Goal: Information Seeking & Learning: Learn about a topic

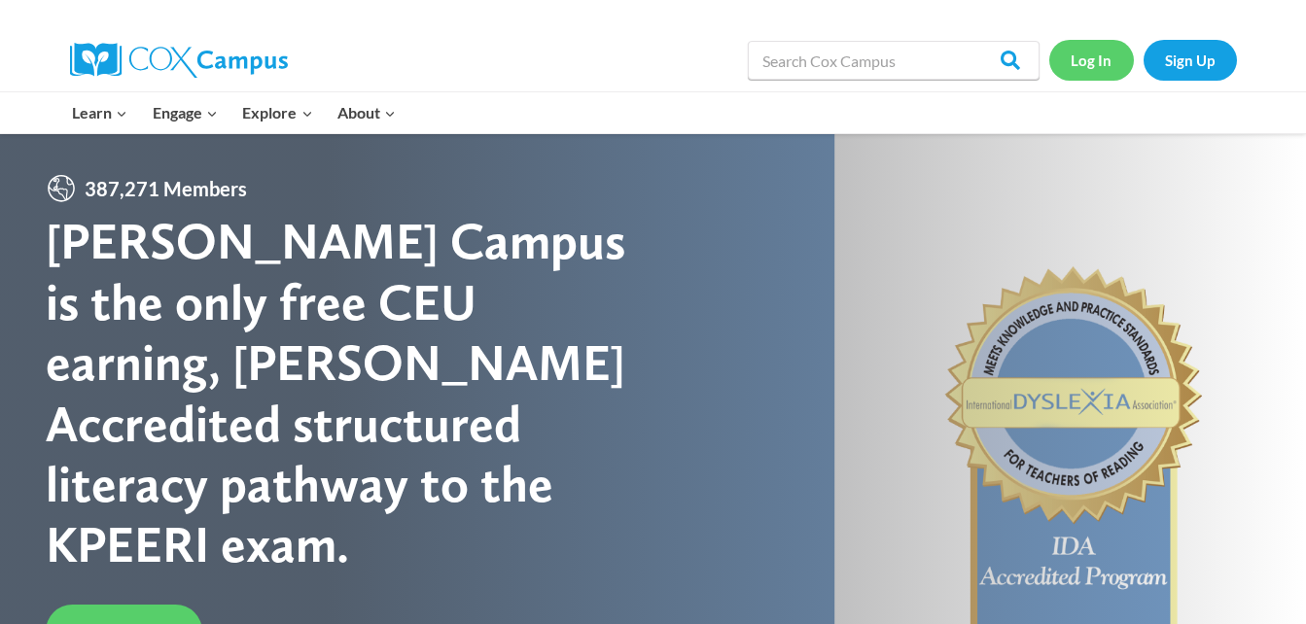
click at [1093, 66] on link "Log In" at bounding box center [1091, 60] width 85 height 40
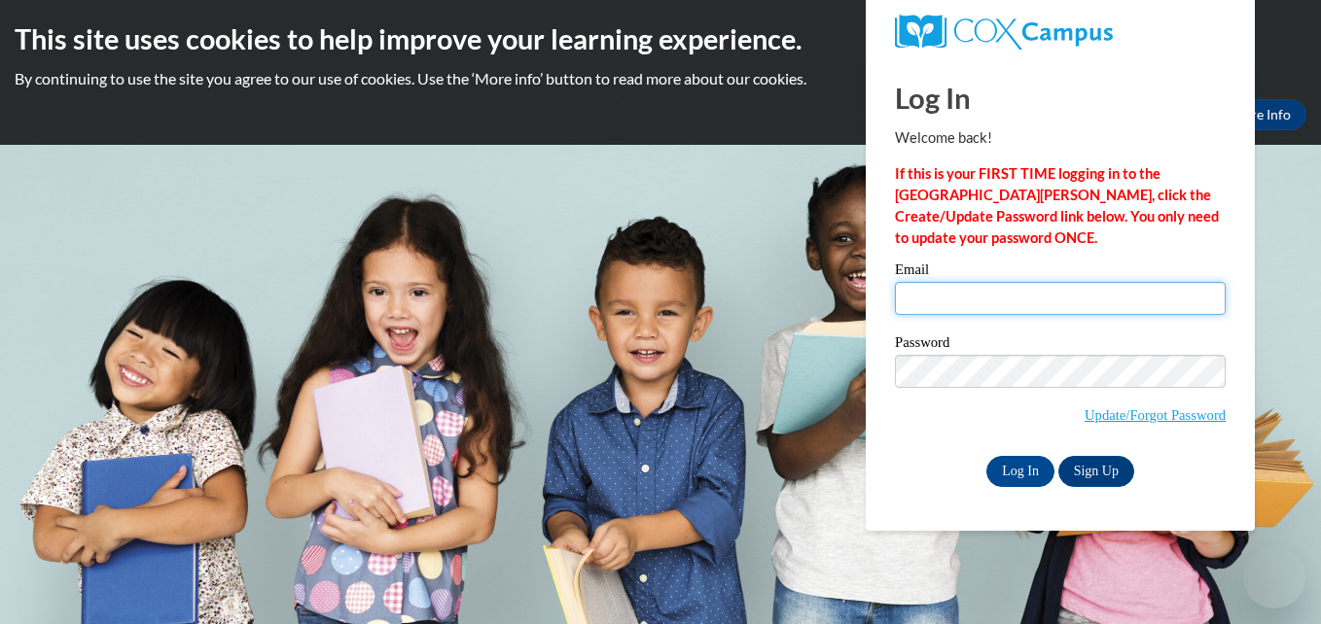
click at [924, 300] on input "Email" at bounding box center [1060, 298] width 331 height 33
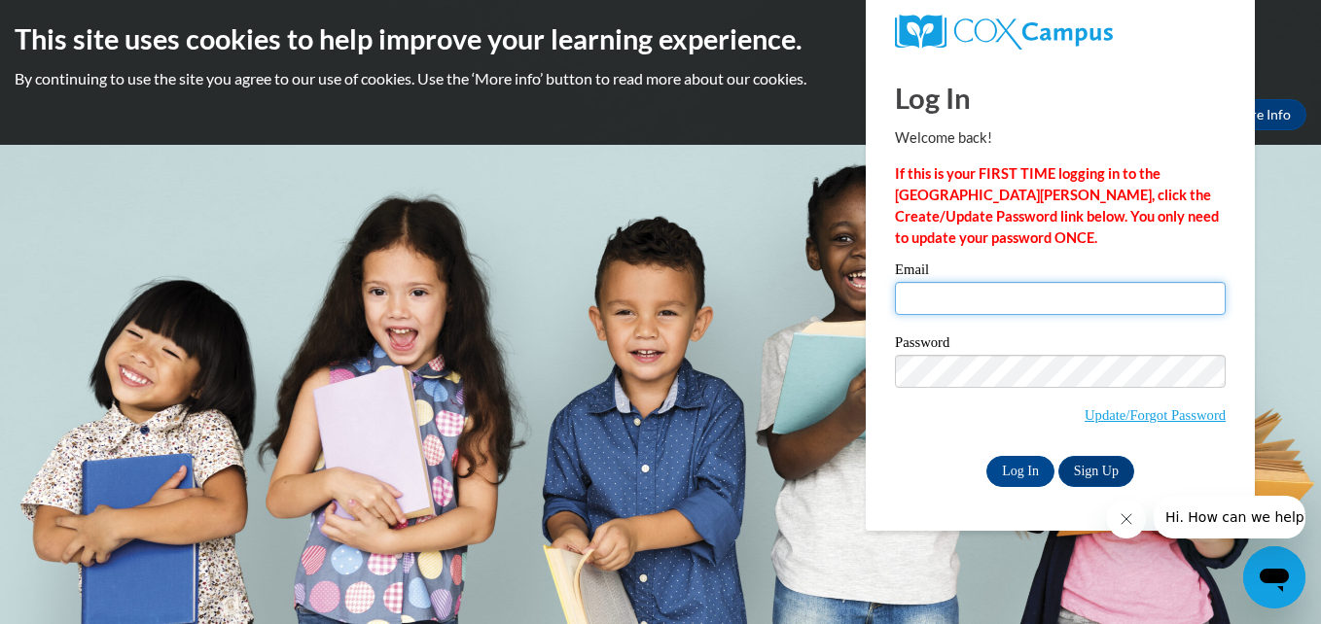
type input "wfcobb.ehs@gmail.com"
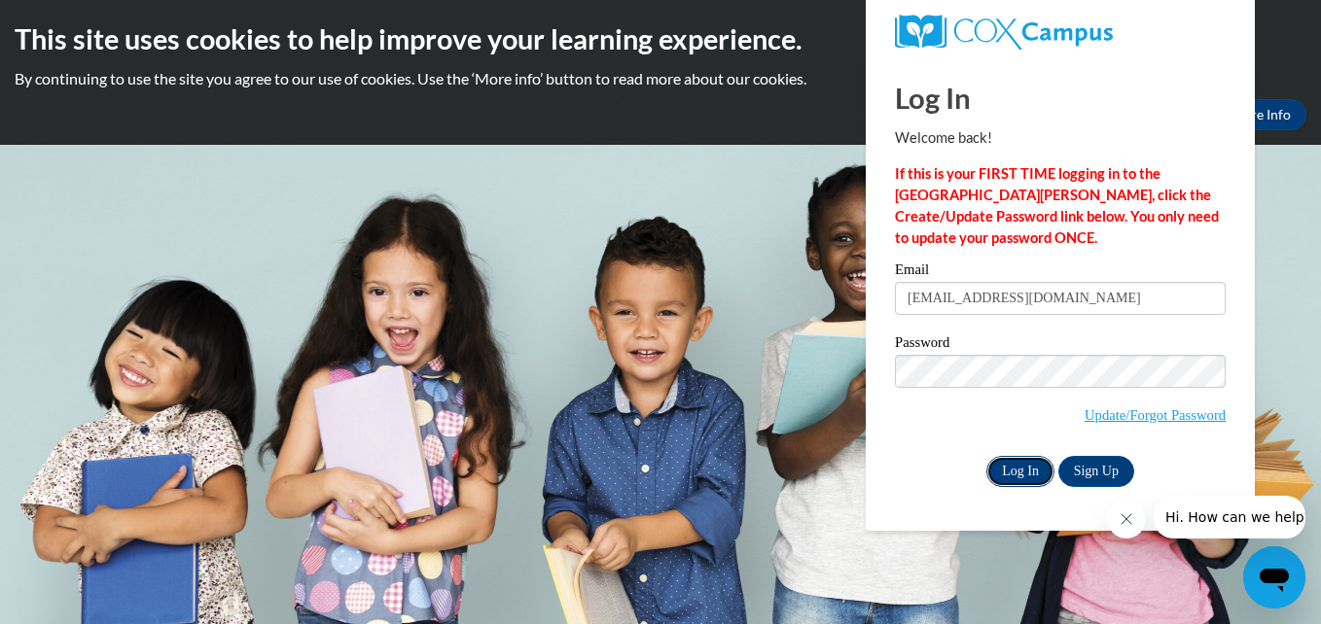
click at [1001, 468] on input "Log In" at bounding box center [1020, 471] width 68 height 31
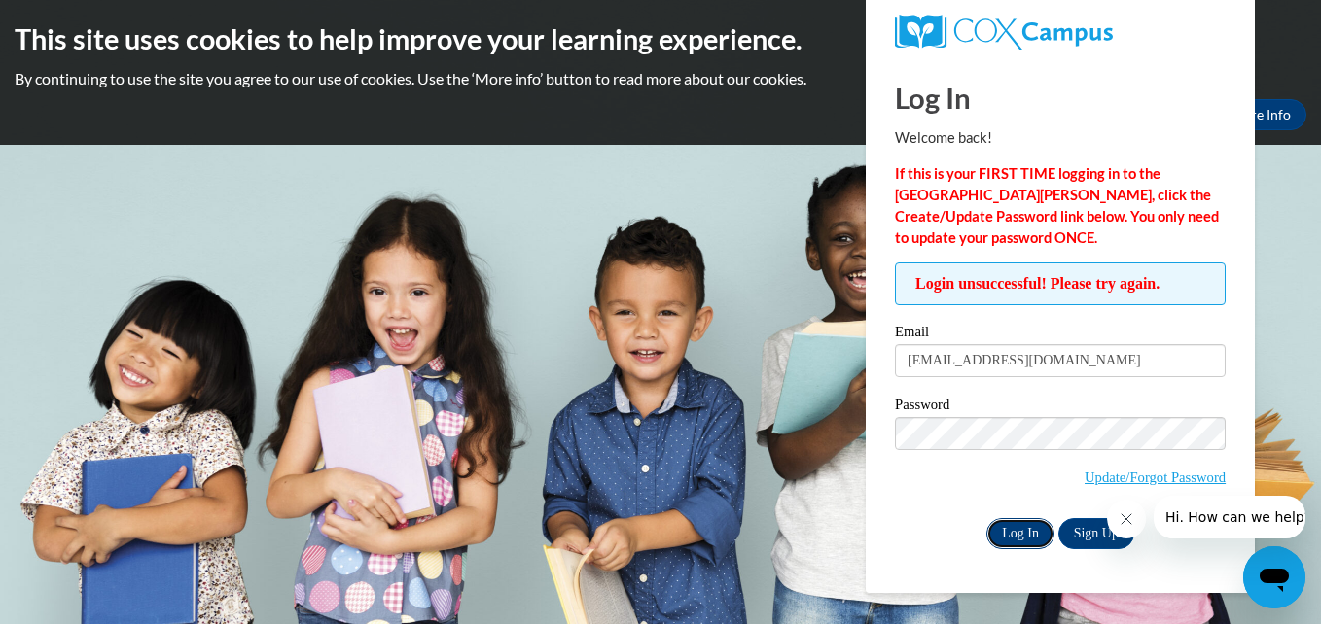
click at [1010, 535] on input "Log In" at bounding box center [1020, 533] width 68 height 31
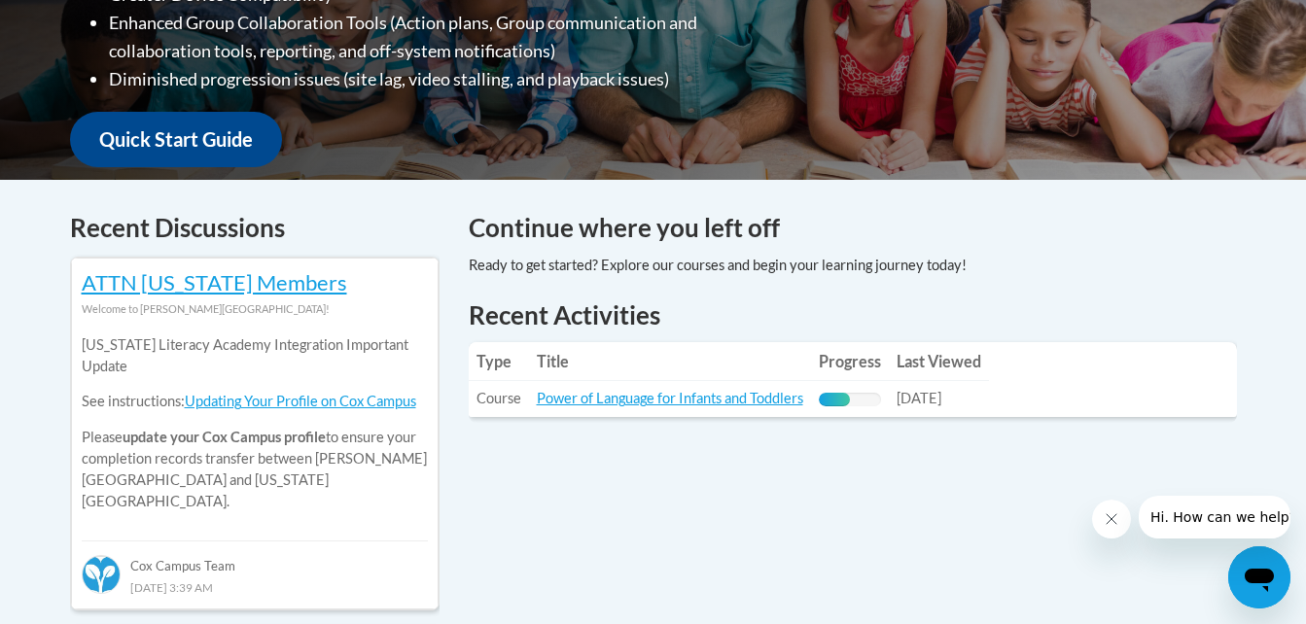
scroll to position [687, 0]
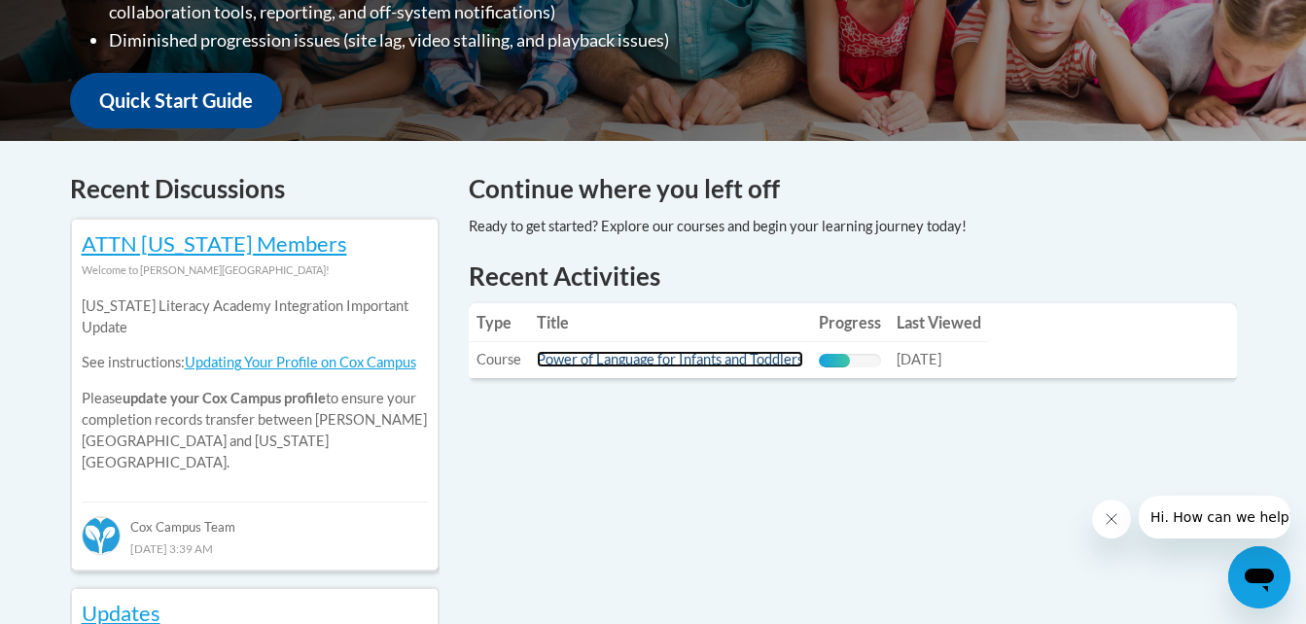
click at [723, 361] on link "Power of Language for Infants and Toddlers" at bounding box center [670, 359] width 266 height 17
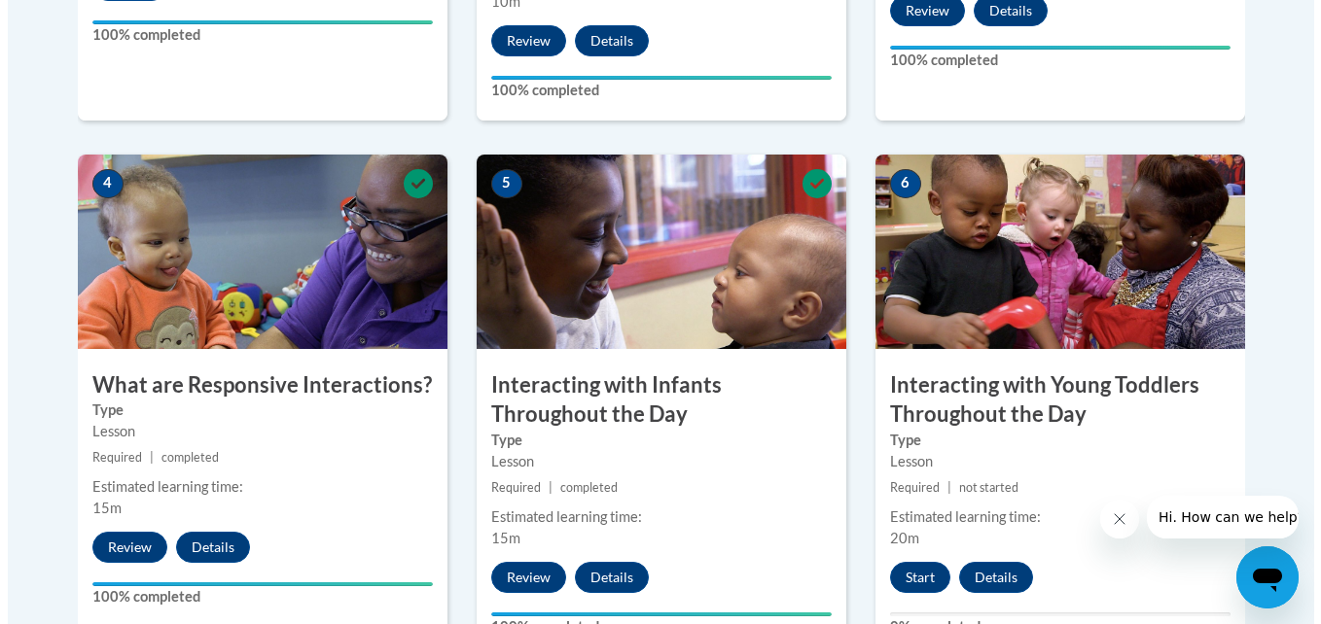
scroll to position [1062, 0]
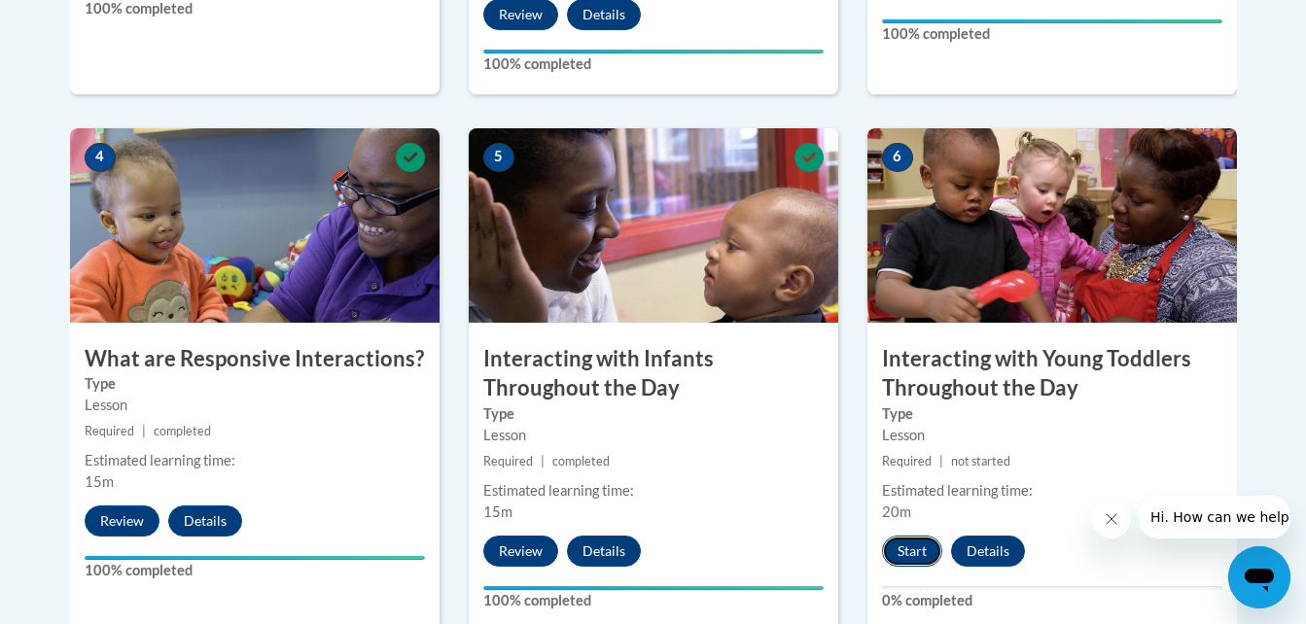
click at [916, 536] on button "Start" at bounding box center [912, 551] width 60 height 31
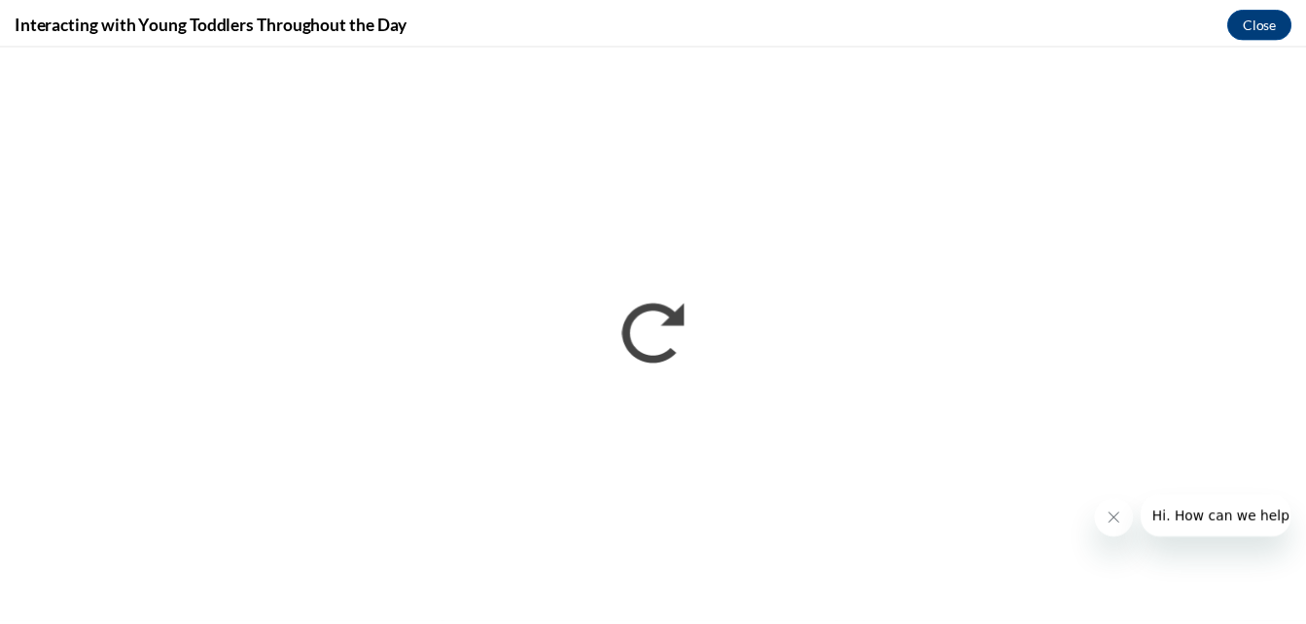
scroll to position [0, 0]
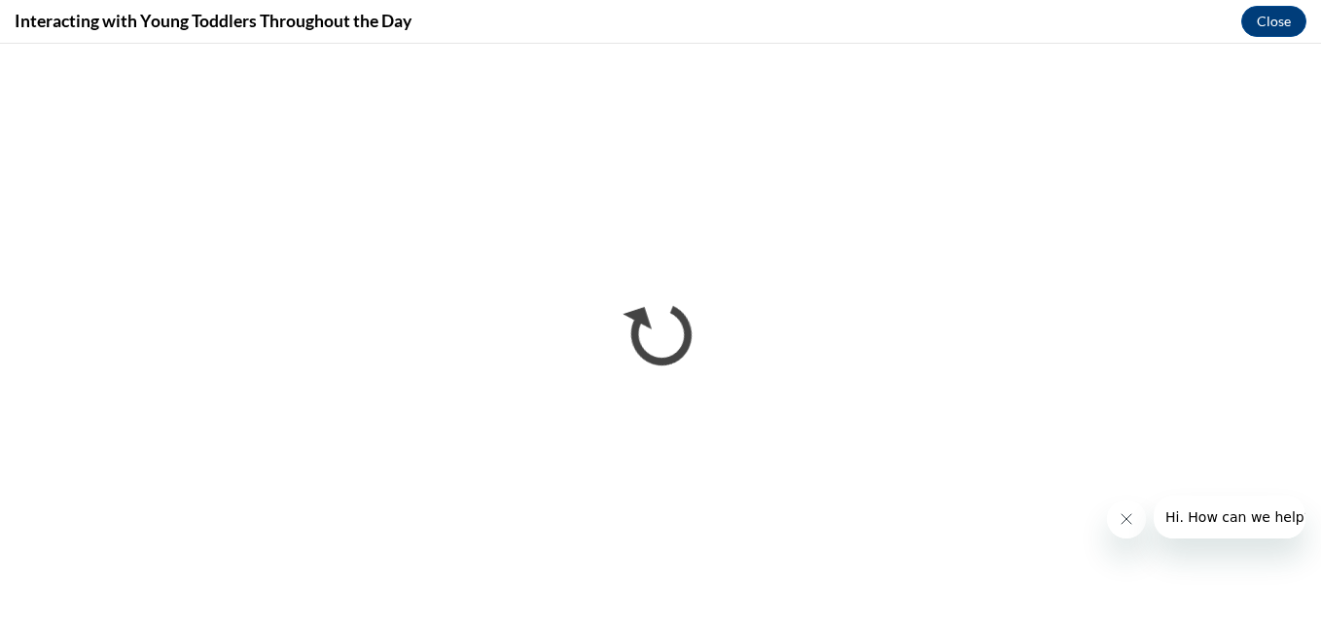
drag, startPoint x: 1195, startPoint y: 496, endPoint x: 1007, endPoint y: 32, distance: 500.4
click at [1007, 32] on div "Interacting with Young Toddlers Throughout the Day Close" at bounding box center [660, 22] width 1321 height 44
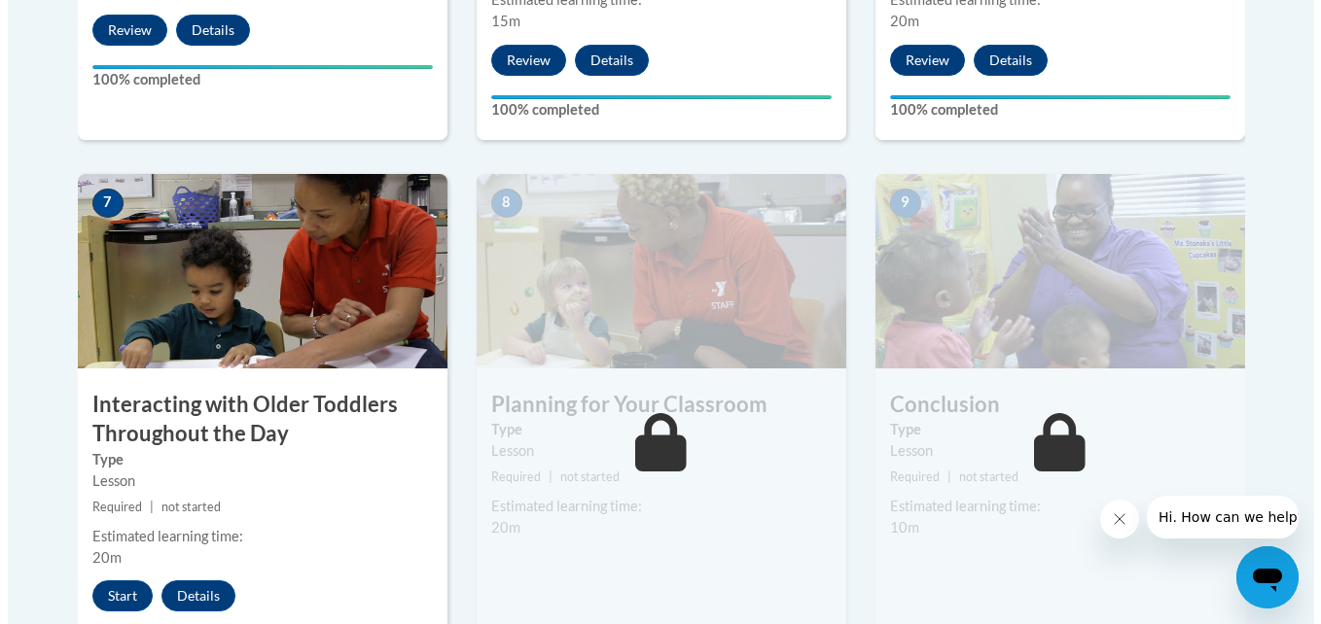
scroll to position [1605, 0]
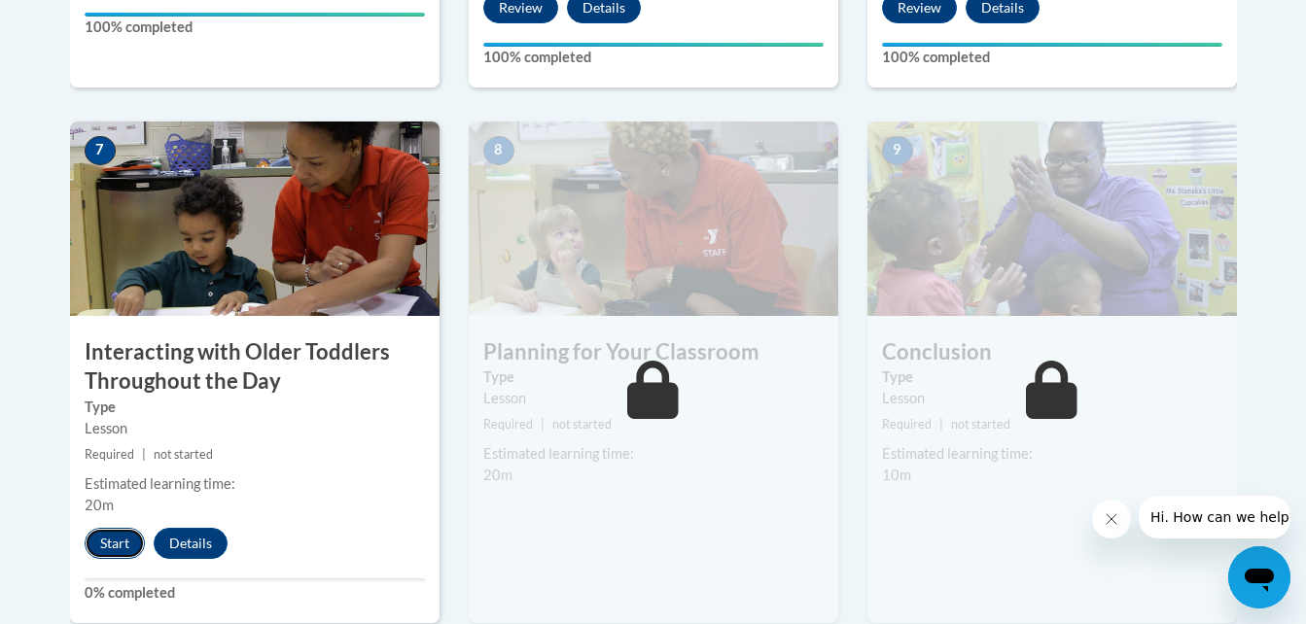
click at [119, 528] on button "Start" at bounding box center [115, 543] width 60 height 31
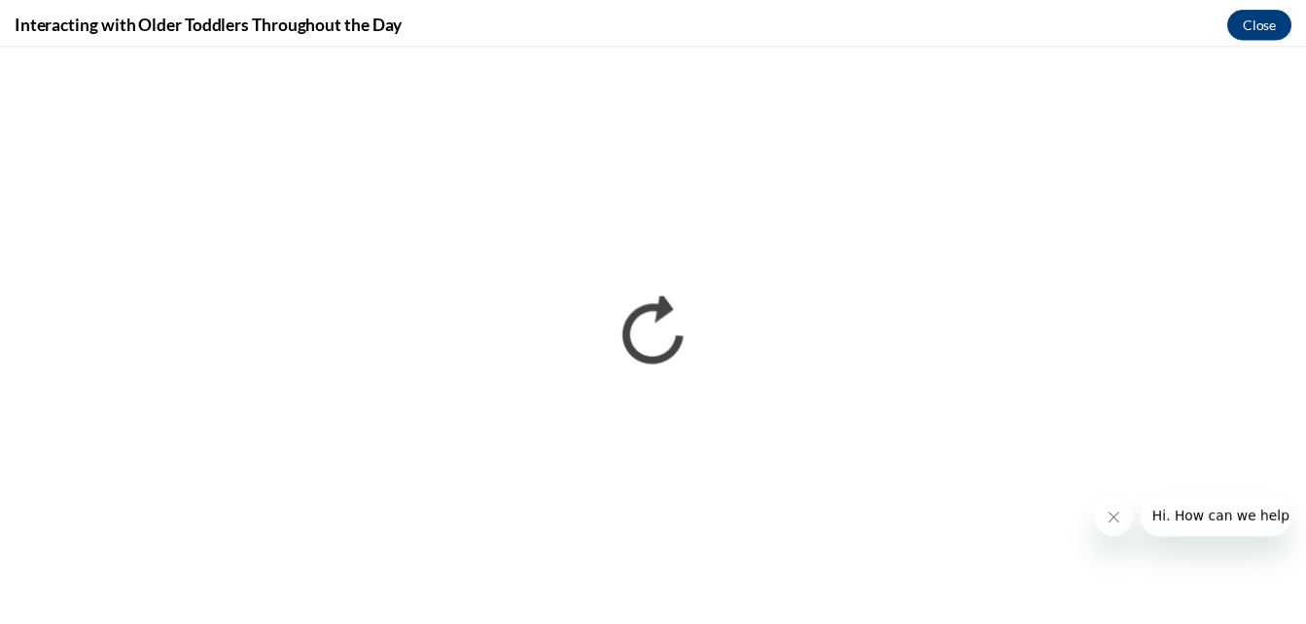
scroll to position [0, 0]
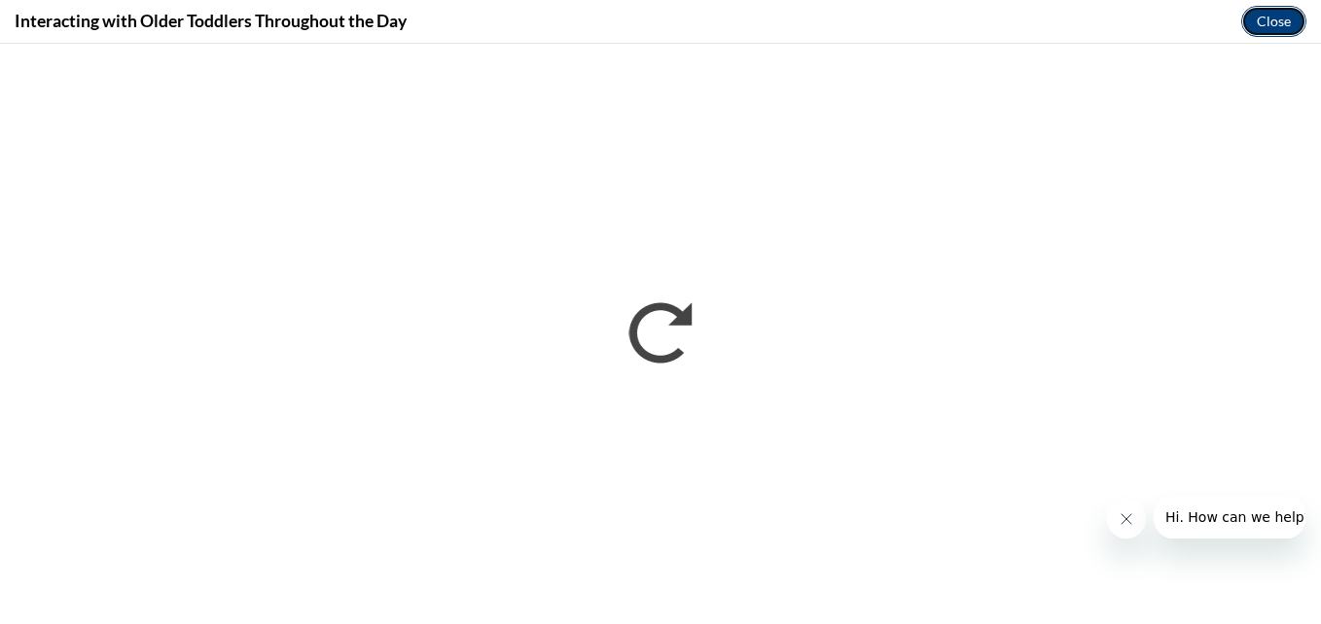
click at [1268, 26] on button "Close" at bounding box center [1273, 21] width 65 height 31
